Goal: Register for event/course

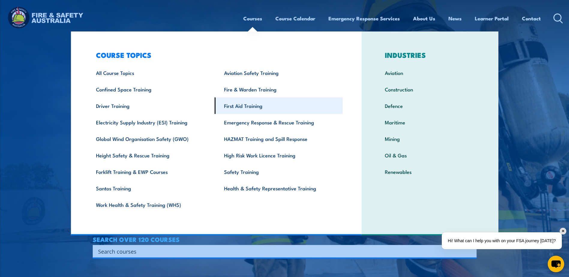
click at [243, 106] on link "First Aid Training" at bounding box center [279, 105] width 128 height 16
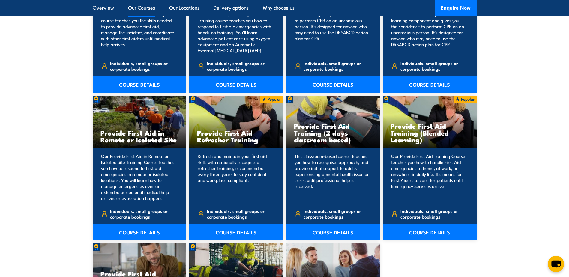
scroll to position [869, 0]
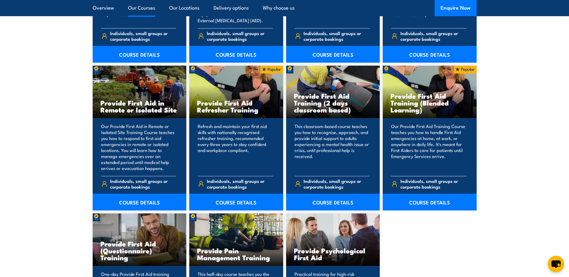
click at [426, 135] on p "Our Provide First Aid Training Course teaches you how to handle First Aid emerg…" at bounding box center [428, 147] width 75 height 48
click at [418, 104] on h3 "Provide First Aid Training (Blended Learning)" at bounding box center [429, 102] width 78 height 21
click at [443, 204] on link "COURSE DETAILS" at bounding box center [430, 202] width 94 height 17
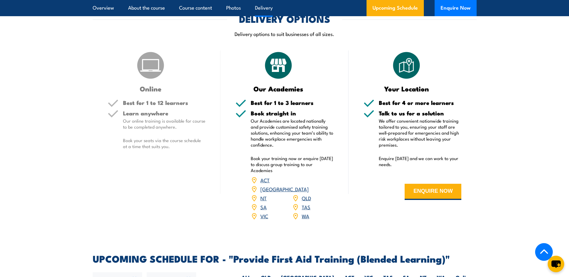
scroll to position [1109, 0]
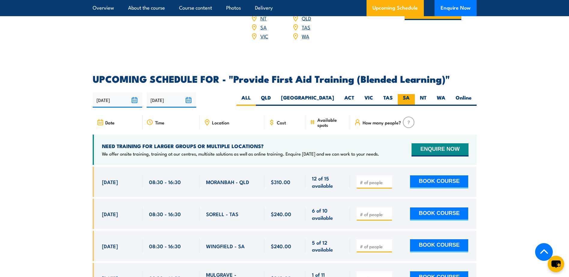
click at [403, 102] on label "SA" at bounding box center [406, 100] width 17 height 12
click at [409, 98] on input "SA" at bounding box center [411, 96] width 4 height 4
radio input "true"
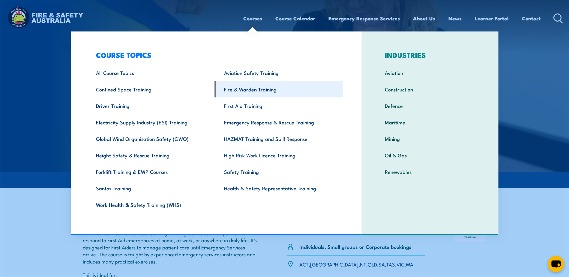
click at [249, 90] on link "Fire & Warden Training" at bounding box center [279, 89] width 128 height 16
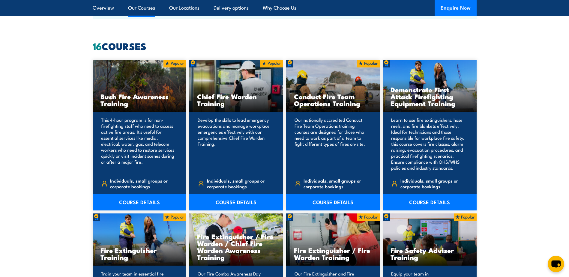
scroll to position [450, 0]
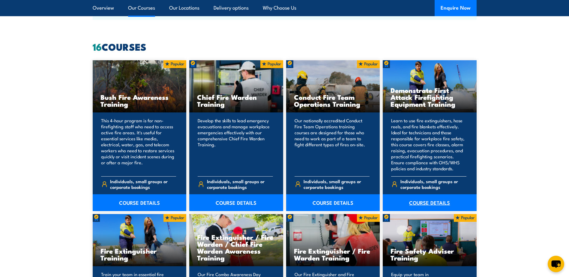
click at [431, 203] on link "COURSE DETAILS" at bounding box center [430, 202] width 94 height 17
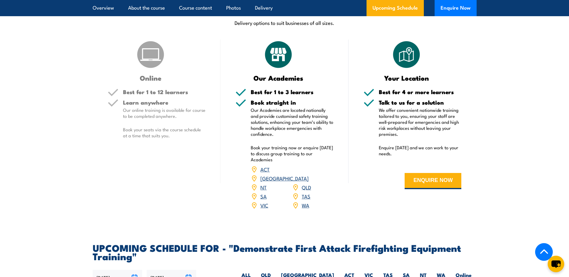
scroll to position [989, 0]
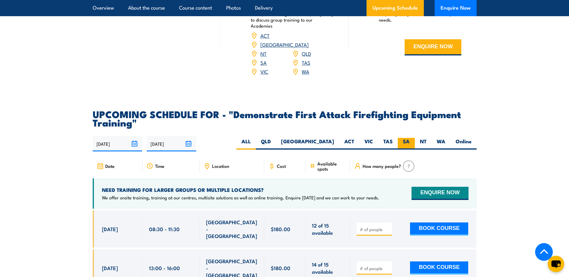
click at [403, 138] on label "SA" at bounding box center [406, 144] width 17 height 12
click at [409, 138] on input "SA" at bounding box center [411, 140] width 4 height 4
radio input "true"
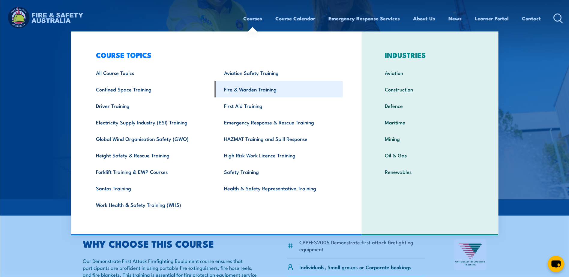
click at [235, 91] on link "Fire & Warden Training" at bounding box center [279, 89] width 128 height 16
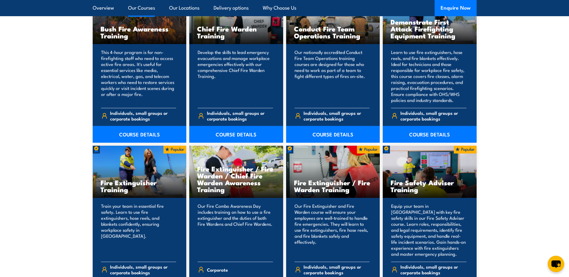
scroll to position [540, 0]
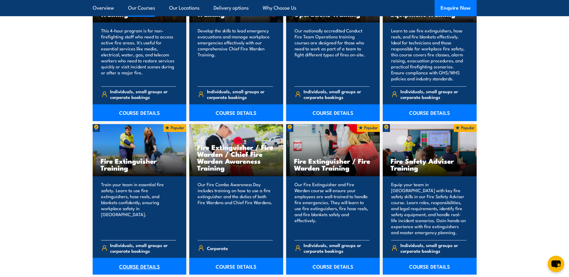
click at [131, 268] on link "COURSE DETAILS" at bounding box center [140, 266] width 94 height 17
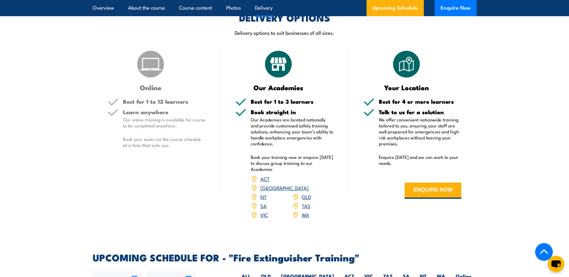
scroll to position [839, 0]
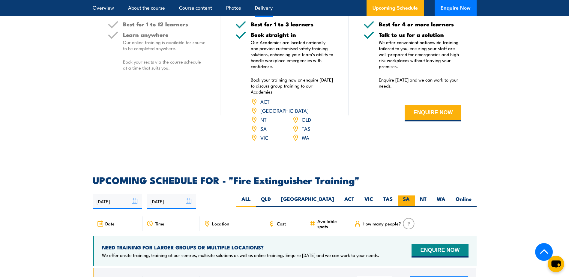
click at [407, 195] on label "SA" at bounding box center [406, 201] width 17 height 12
click at [409, 195] on input "SA" at bounding box center [411, 197] width 4 height 4
radio input "true"
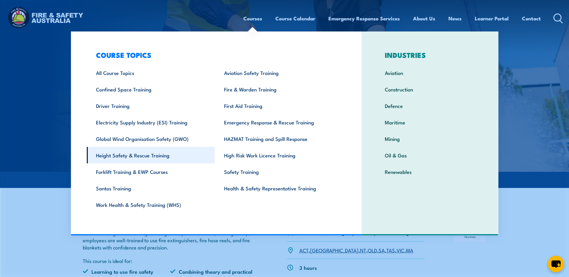
click at [137, 155] on link "Height Safety & Rescue Training" at bounding box center [151, 155] width 128 height 16
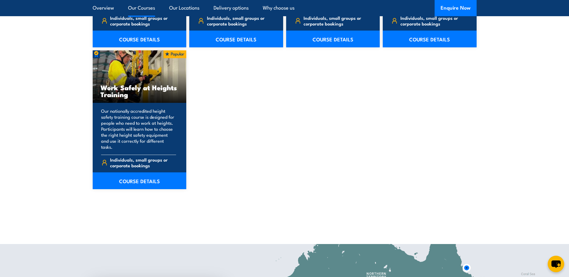
scroll to position [779, 0]
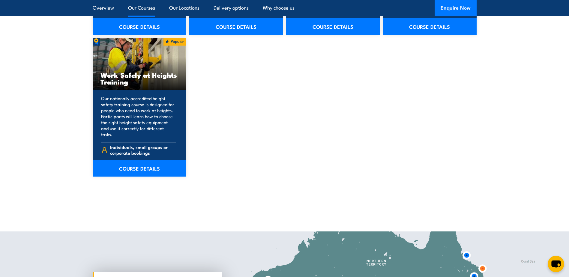
click at [138, 163] on link "COURSE DETAILS" at bounding box center [140, 168] width 94 height 17
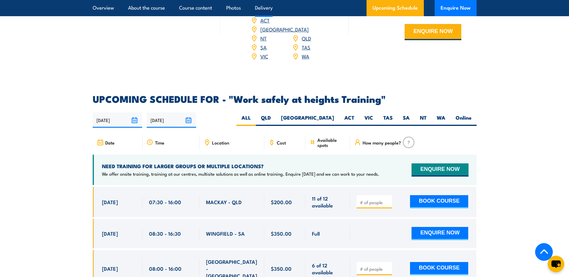
scroll to position [869, 0]
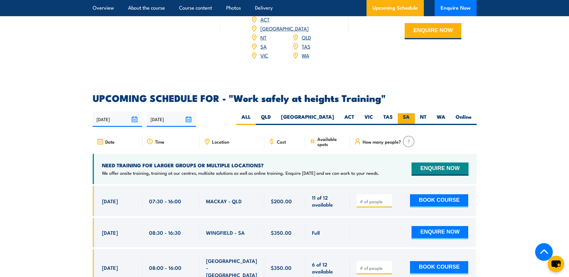
click at [406, 113] on label "SA" at bounding box center [406, 119] width 17 height 12
click at [409, 113] on input "SA" at bounding box center [411, 115] width 4 height 4
radio input "true"
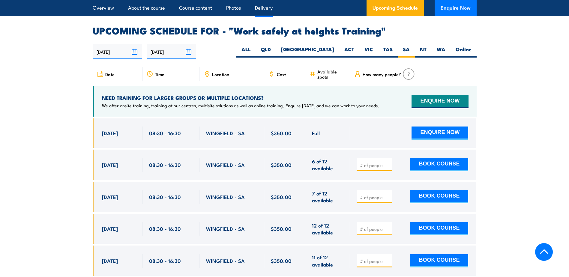
scroll to position [954, 0]
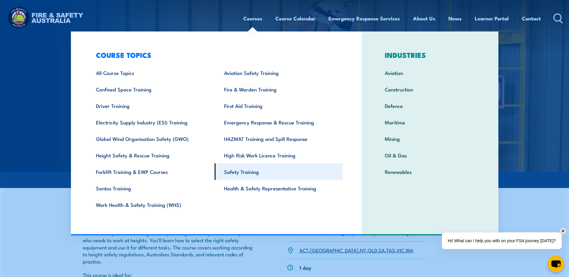
click at [244, 173] on link "Safety Training" at bounding box center [279, 171] width 128 height 16
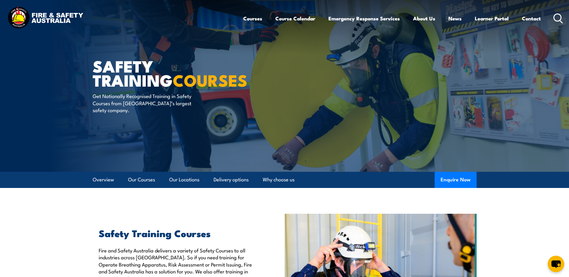
click at [557, 20] on icon at bounding box center [558, 18] width 10 height 10
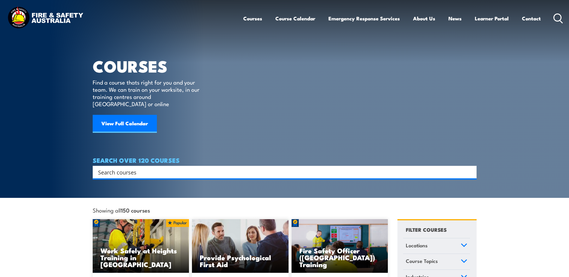
click at [180, 168] on input "Search input" at bounding box center [280, 172] width 365 height 9
type input "manual handling"
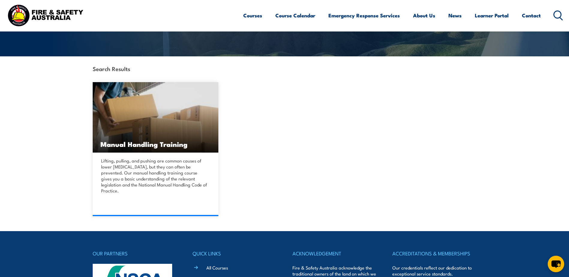
scroll to position [120, 0]
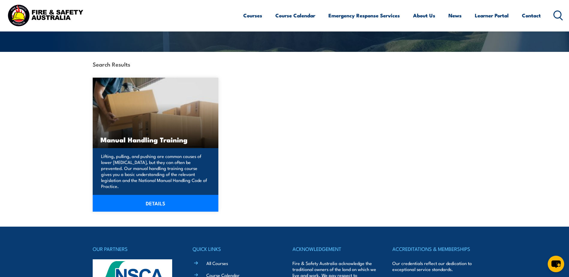
click at [157, 197] on link "DETAILS" at bounding box center [156, 203] width 126 height 17
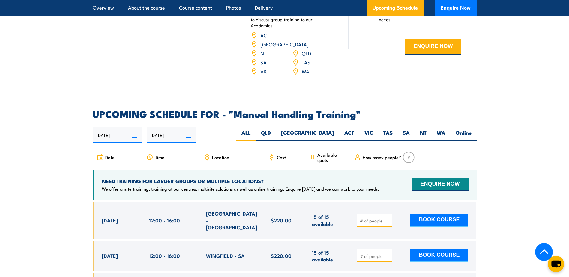
scroll to position [869, 0]
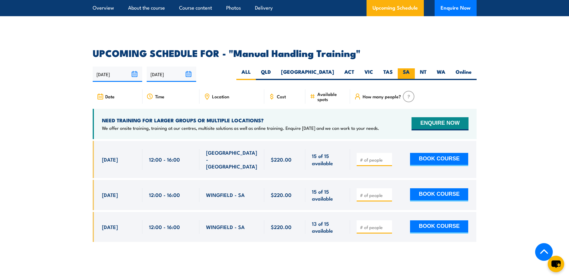
click at [405, 69] on label "SA" at bounding box center [406, 74] width 17 height 12
click at [409, 69] on input "SA" at bounding box center [411, 70] width 4 height 4
radio input "true"
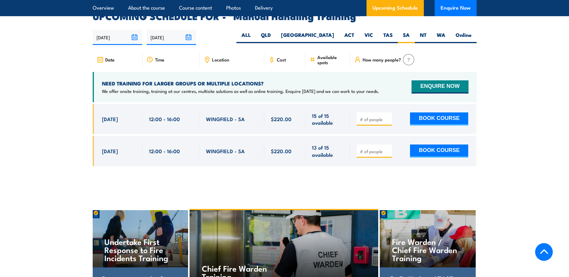
scroll to position [915, 0]
